Goal: Check status

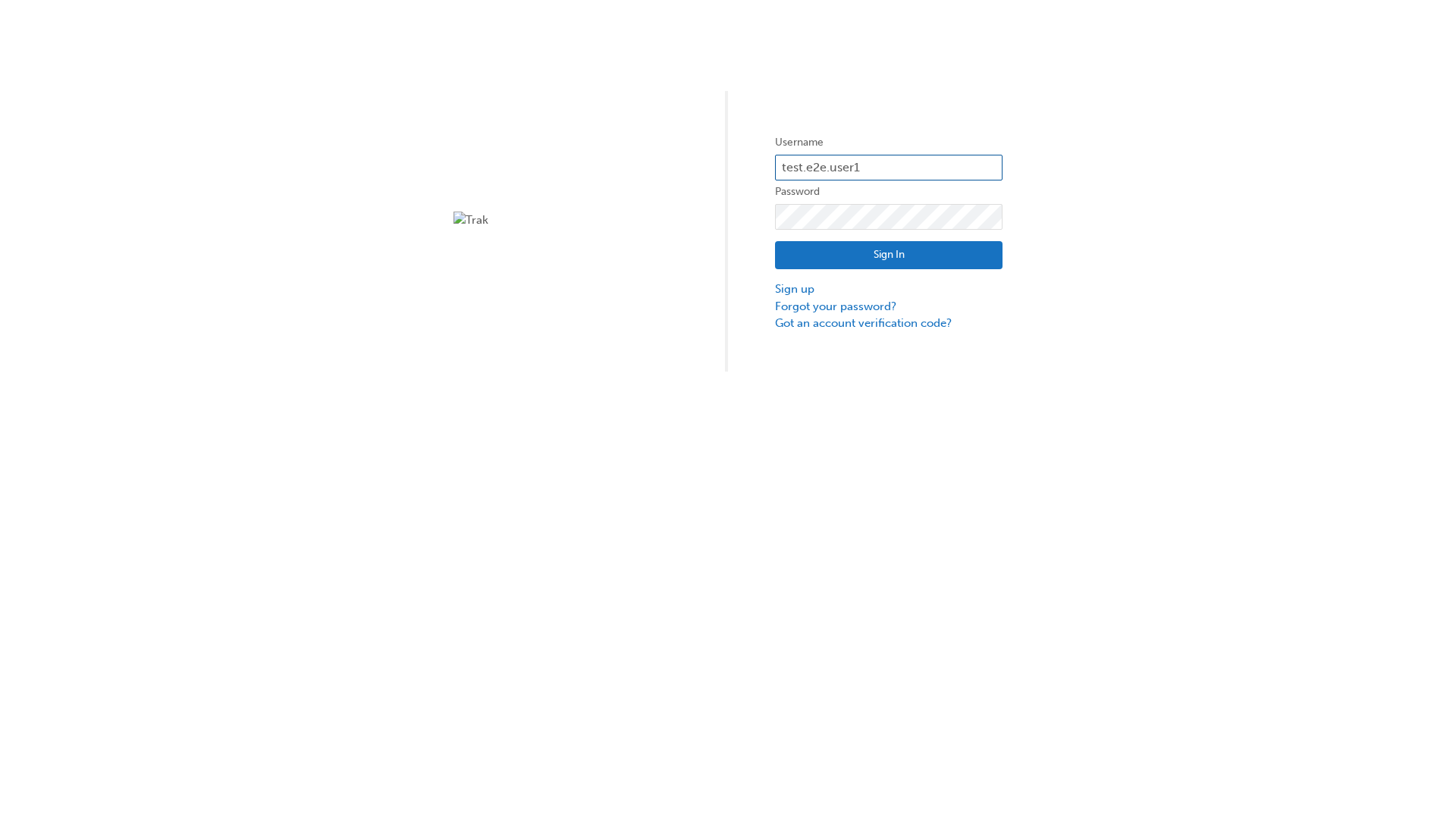
type input "test.e2e.user1"
